Goal: Information Seeking & Learning: Find specific fact

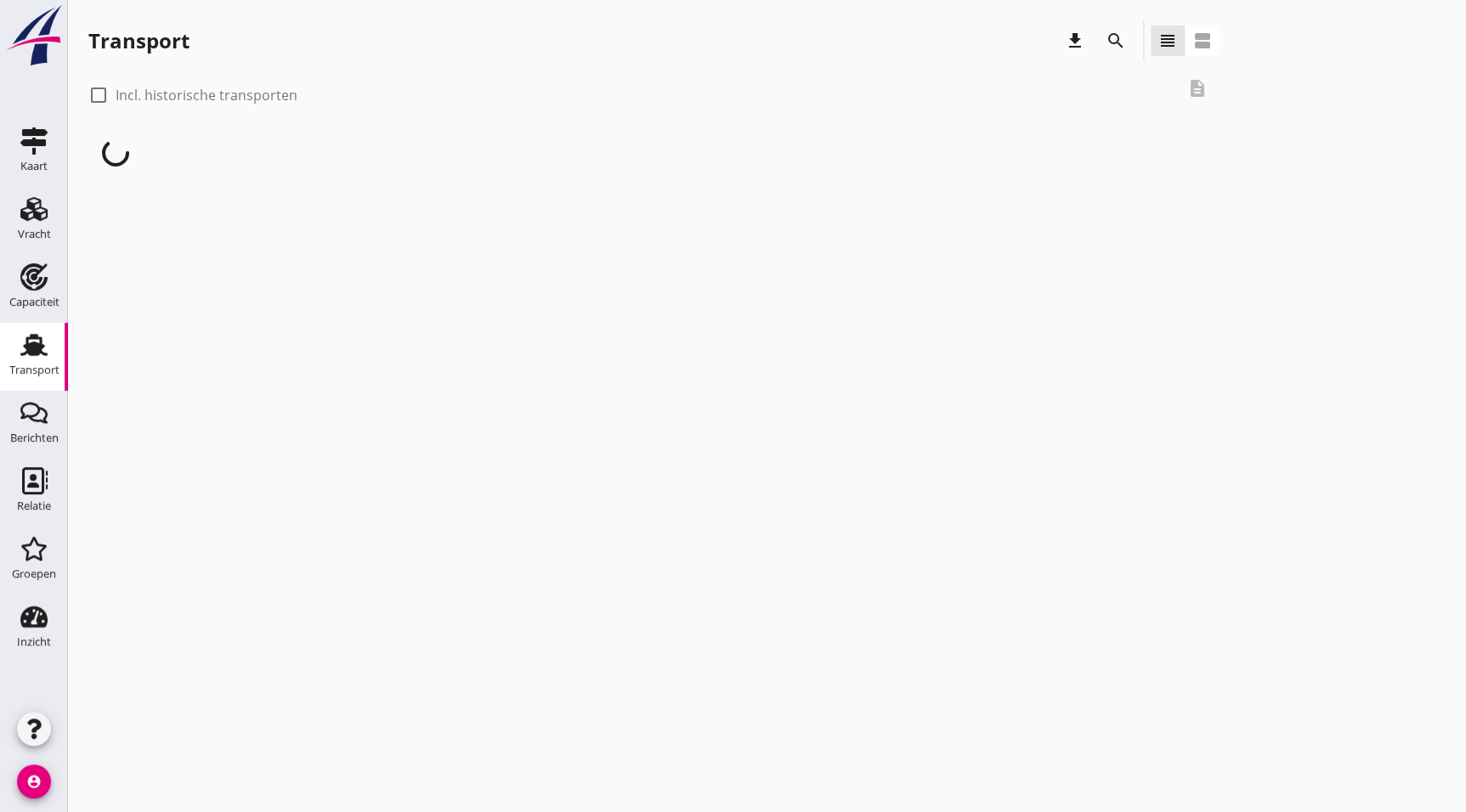
click at [244, 285] on div "cancel You are impersonating another user. Transport download search view_headl…" at bounding box center [767, 406] width 1398 height 812
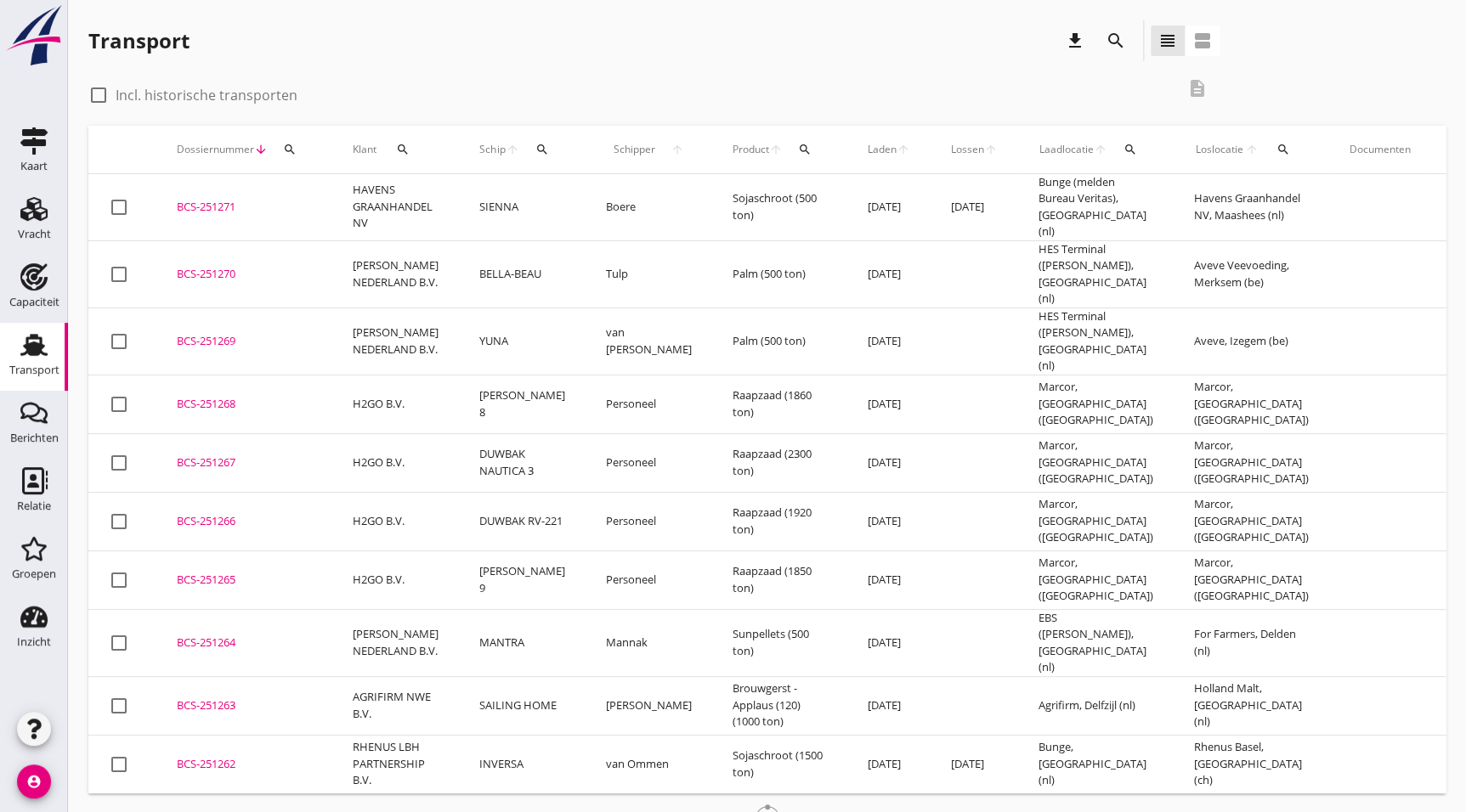
click at [348, 104] on div "check_box_outline_blank Incl. historische transporten" at bounding box center [632, 93] width 1087 height 24
click at [356, 58] on div "Transport download search view_headline view_agenda" at bounding box center [654, 40] width 1131 height 41
click at [1116, 31] on icon "search" at bounding box center [1115, 40] width 20 height 20
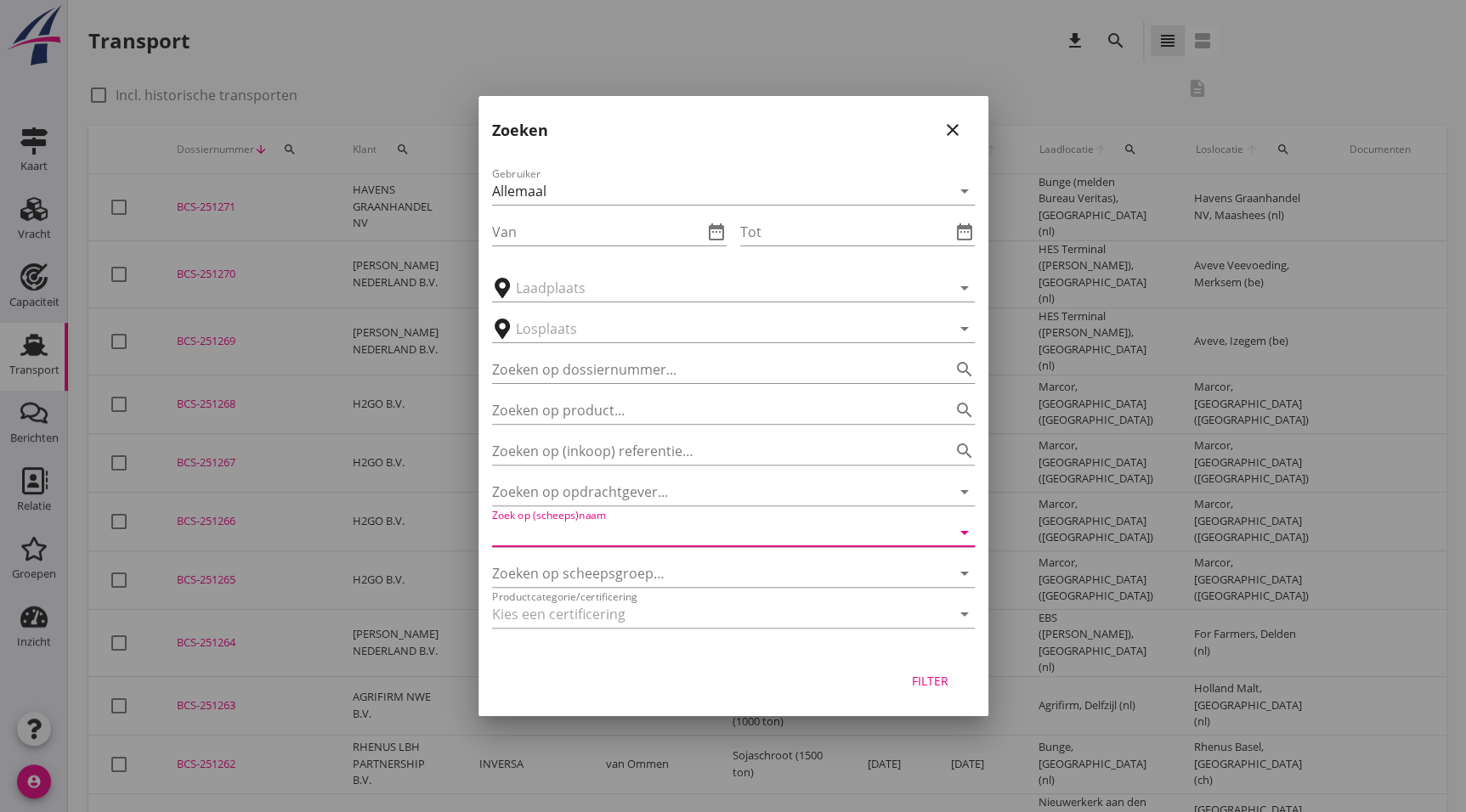
drag, startPoint x: 607, startPoint y: 523, endPoint x: 616, endPoint y: 528, distance: 10.3
click at [608, 523] on input "Zoek op (scheeps)naam" at bounding box center [710, 533] width 435 height 27
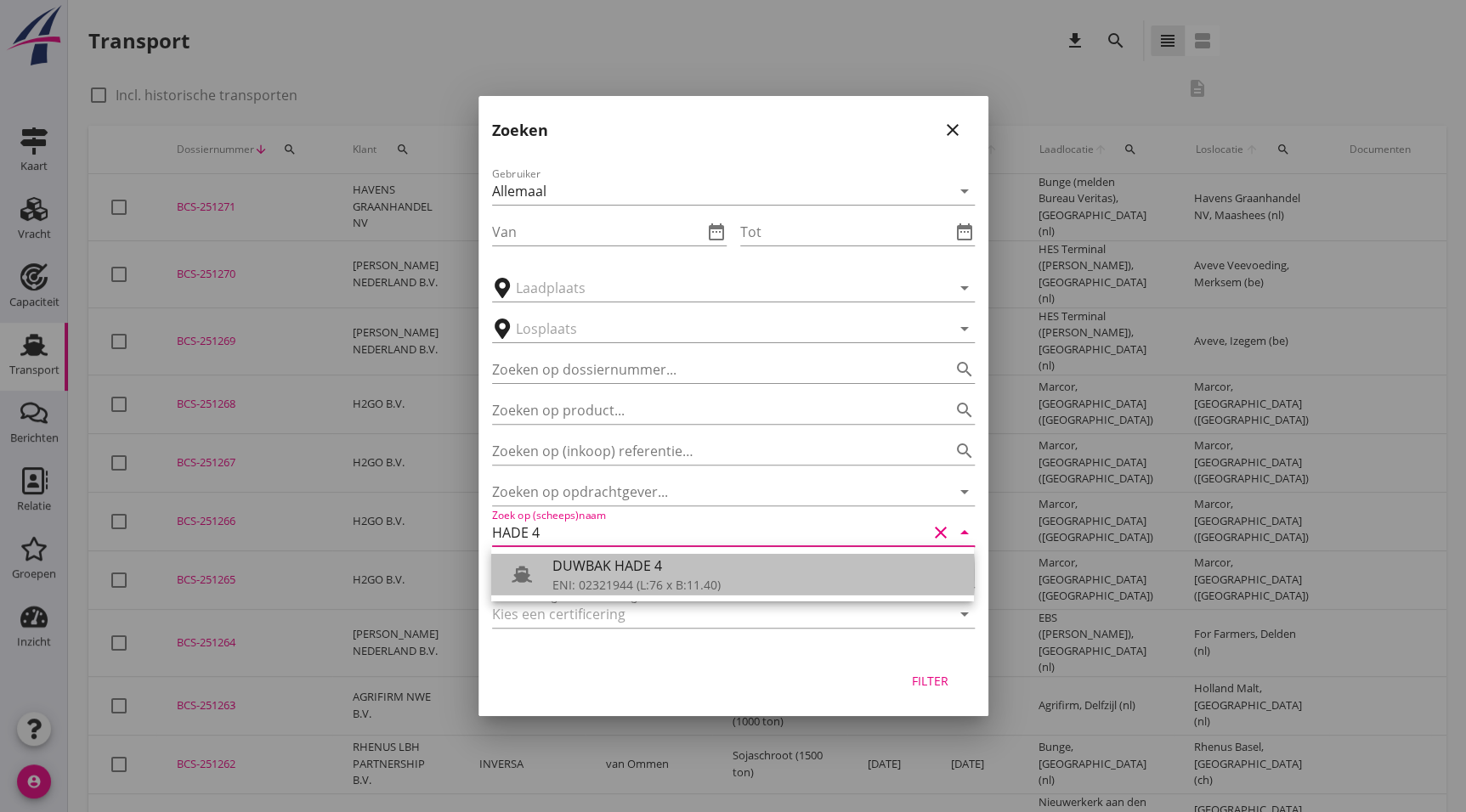
click at [641, 569] on div "DUWBAK HADE 4" at bounding box center [756, 566] width 408 height 20
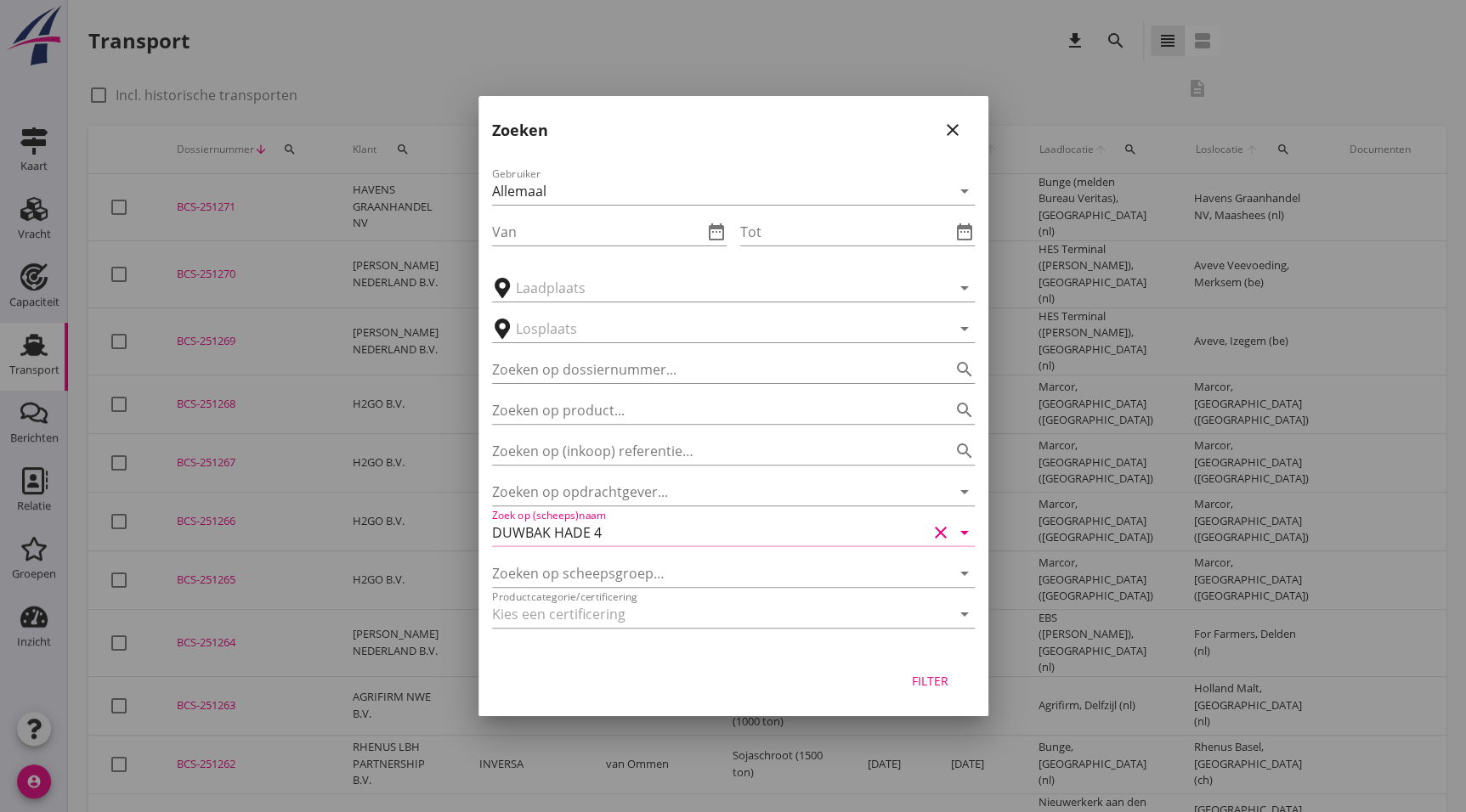
click at [931, 692] on button "Filter" at bounding box center [931, 681] width 75 height 31
type input "DUWBAK HADE 4"
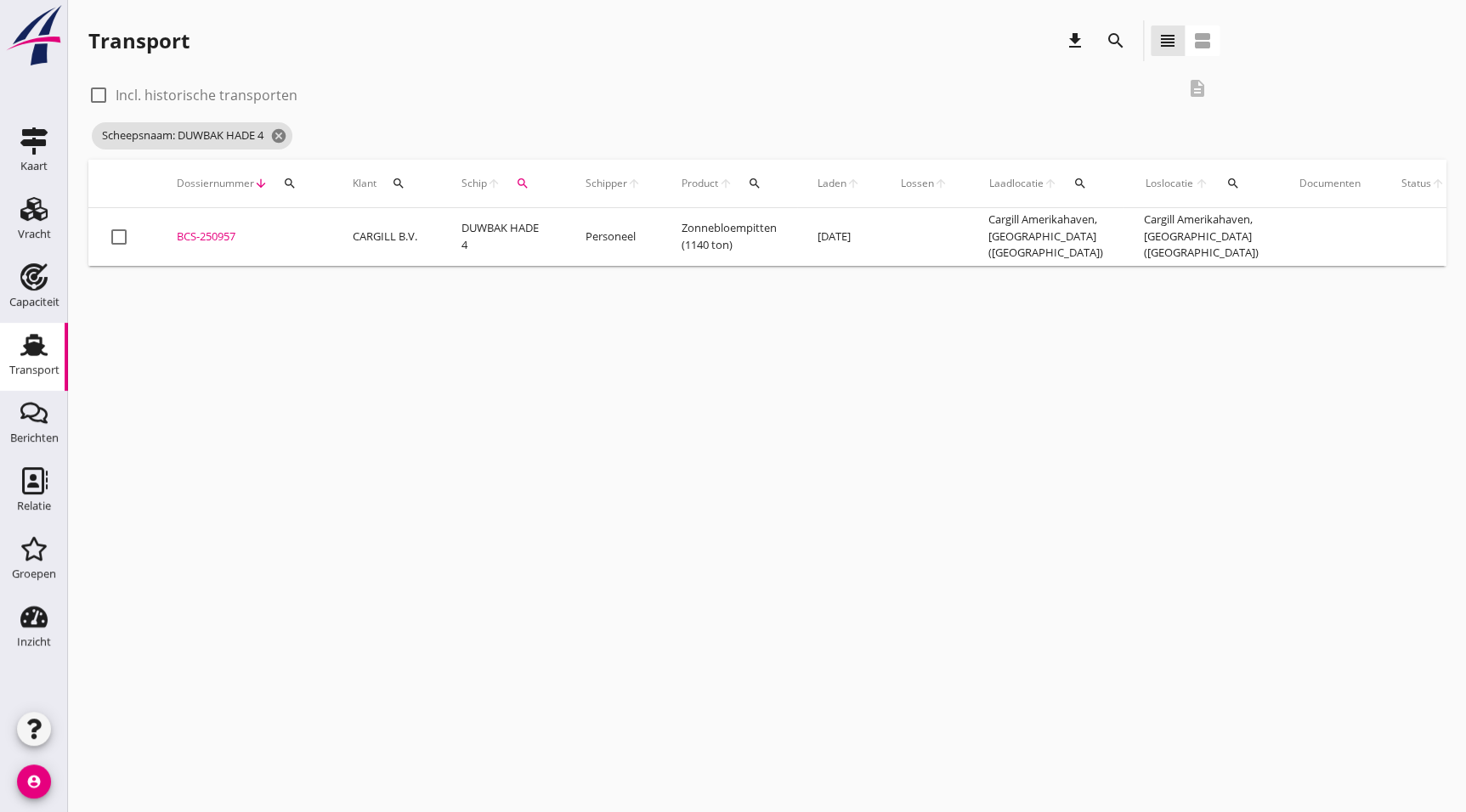
click at [141, 93] on label "Incl. historische transporten" at bounding box center [207, 95] width 182 height 17
checkbox input "true"
click at [214, 240] on div "BCS-250957" at bounding box center [244, 239] width 135 height 17
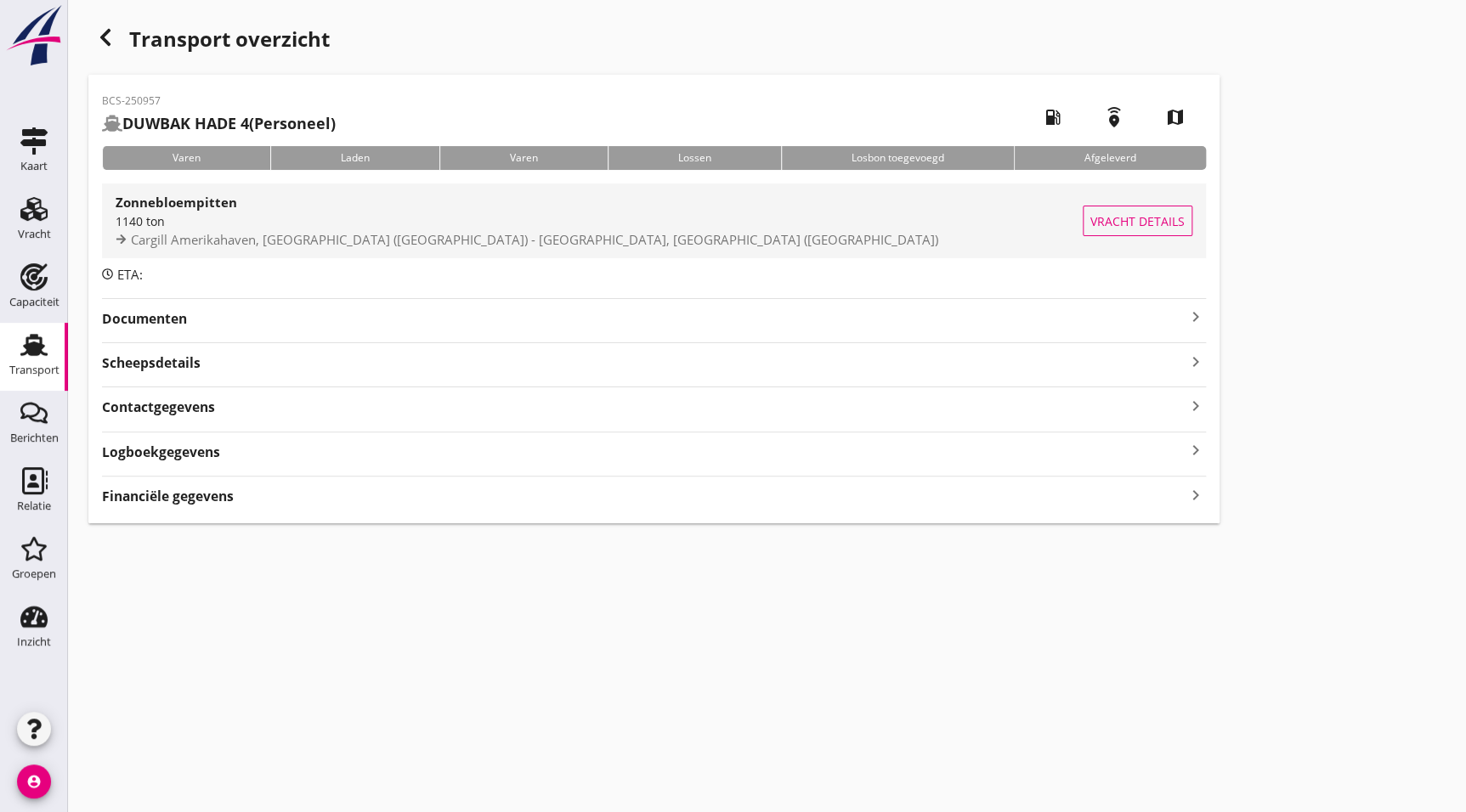
click at [229, 231] on span "Cargill Amerikahaven, [GEOGRAPHIC_DATA] ([GEOGRAPHIC_DATA]) - [GEOGRAPHIC_DATA]…" at bounding box center [535, 240] width 807 height 17
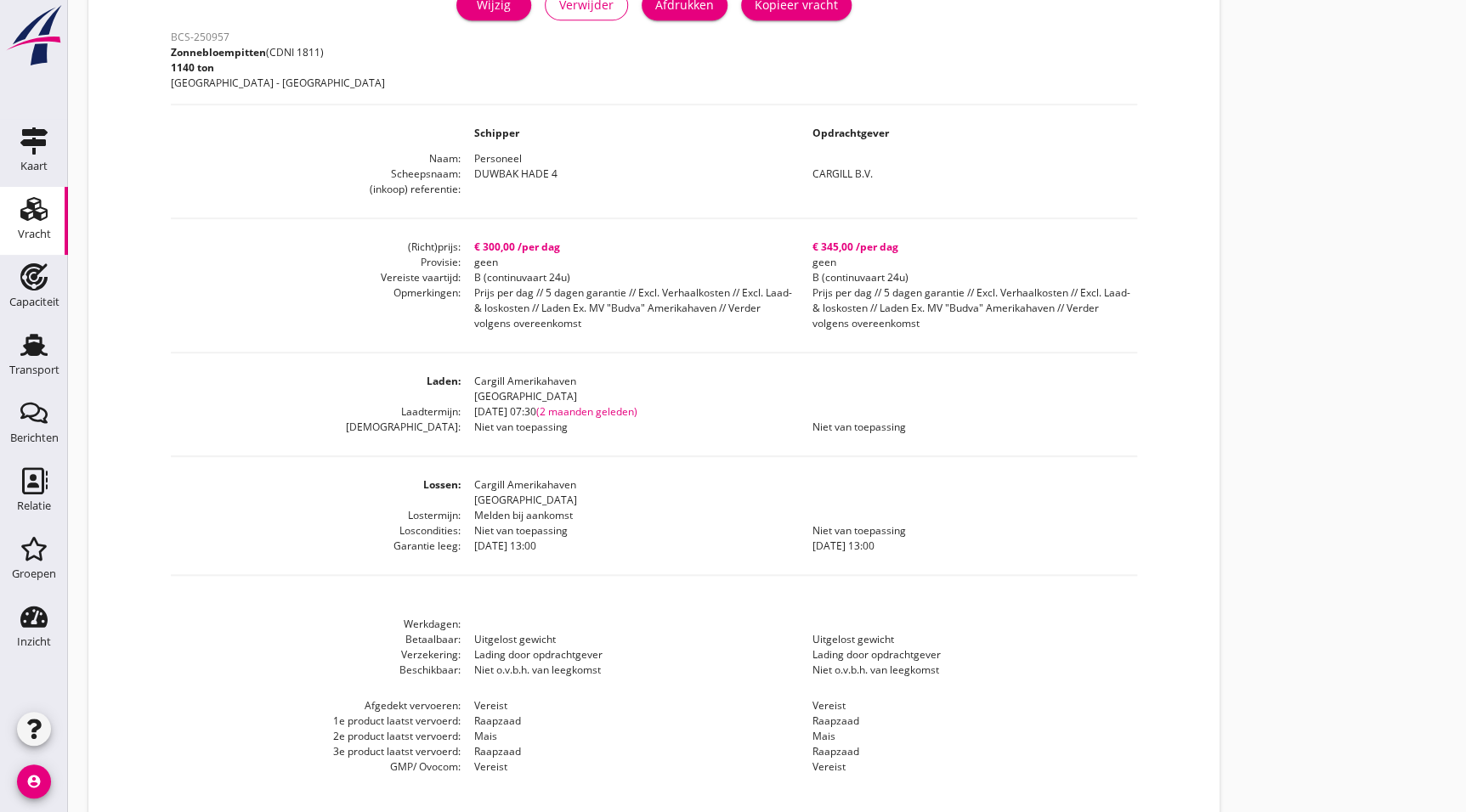
scroll to position [451, 0]
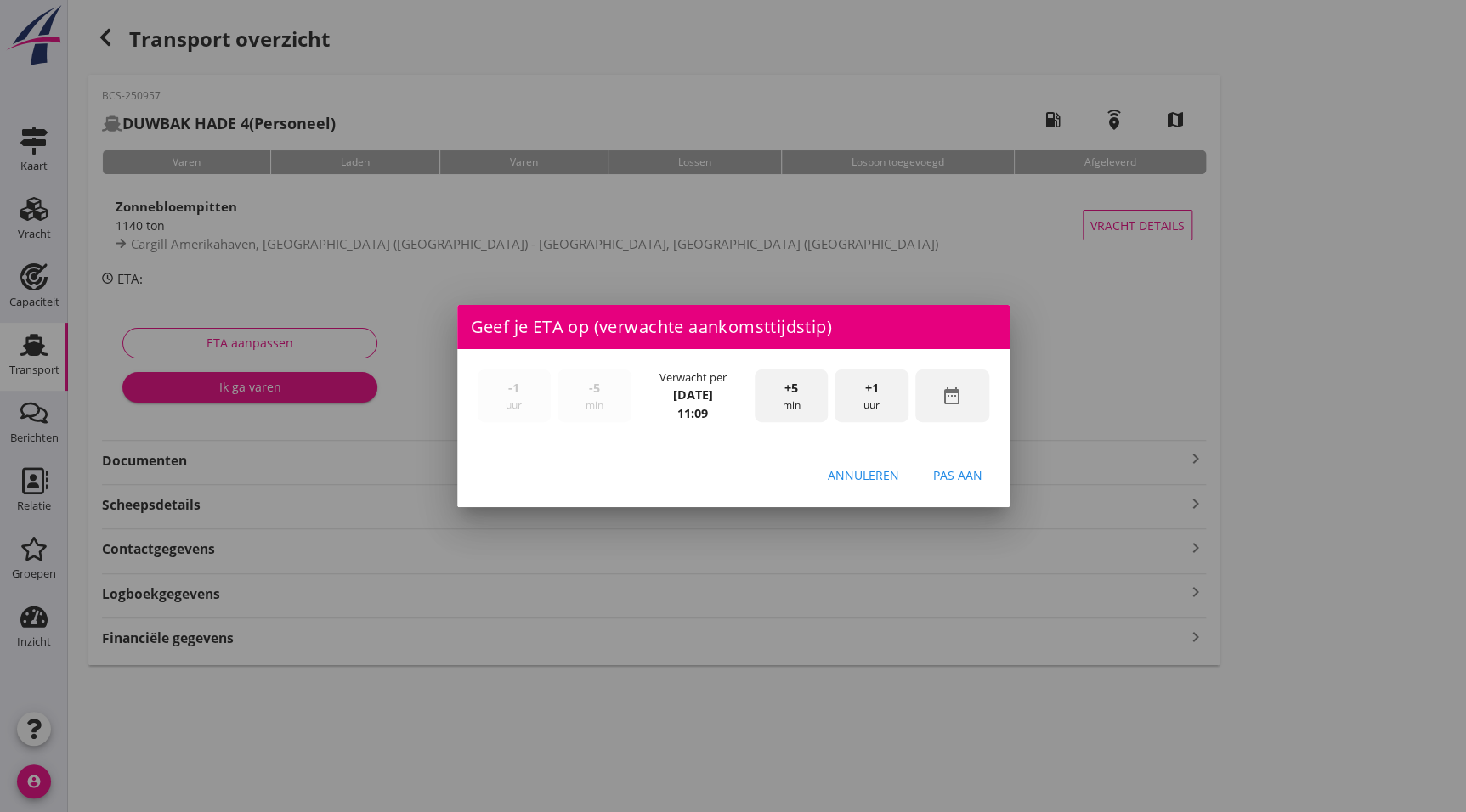
click at [866, 476] on div "Annuleren" at bounding box center [863, 476] width 71 height 18
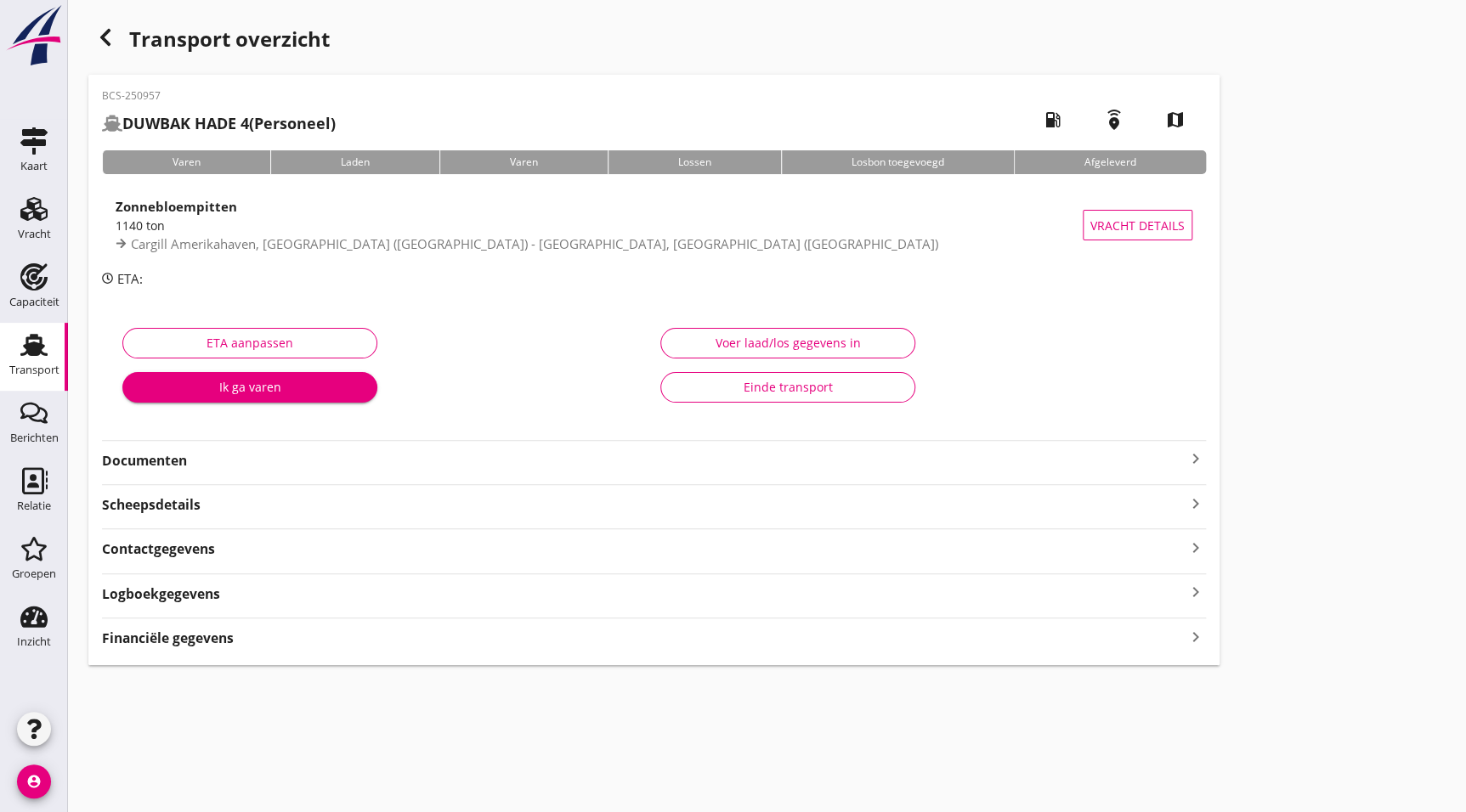
click at [243, 458] on strong "Documenten" at bounding box center [643, 461] width 1083 height 19
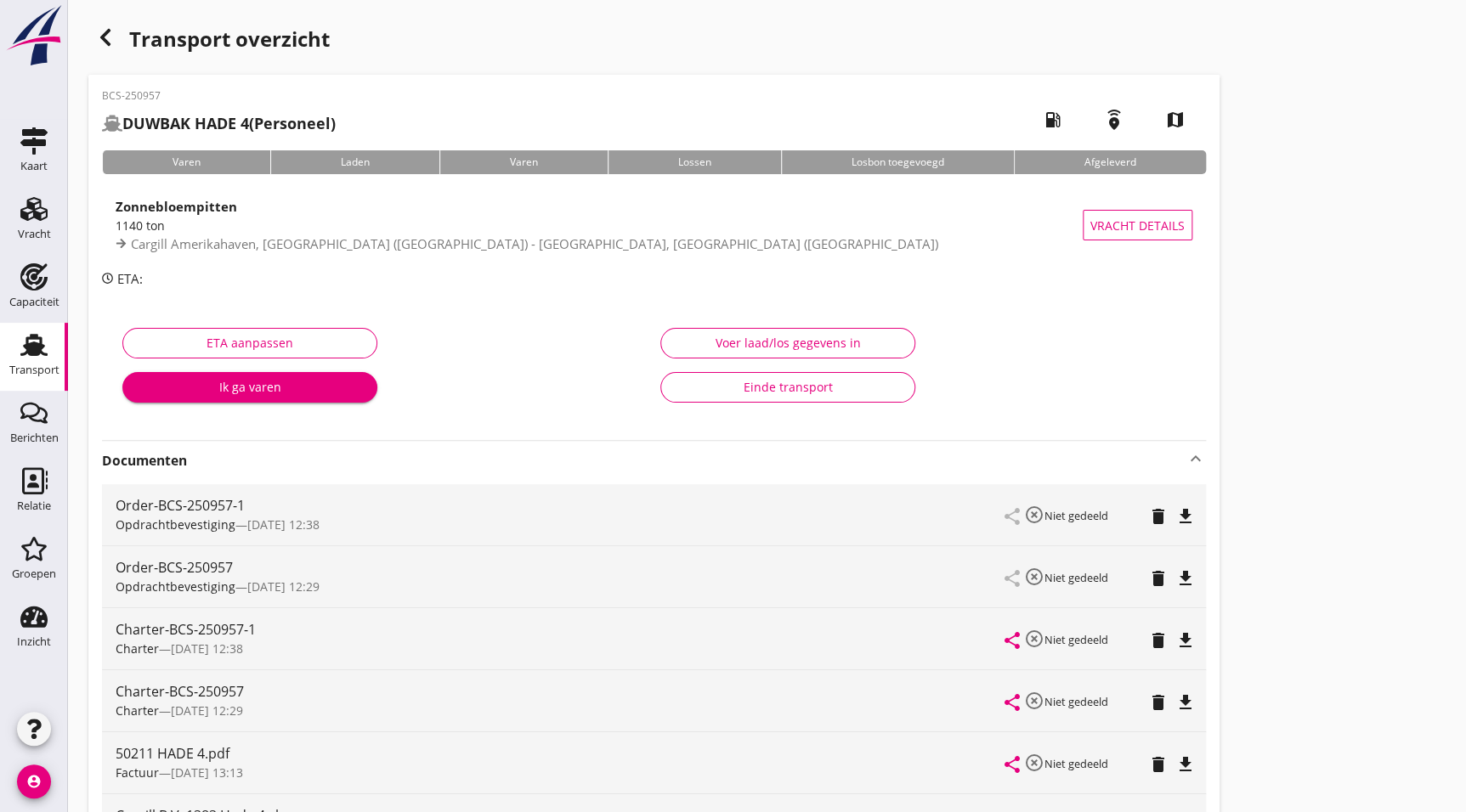
click at [1184, 646] on icon "file_download" at bounding box center [1185, 640] width 20 height 20
click at [110, 34] on icon "button" at bounding box center [105, 36] width 20 height 20
